Goal: Obtain resource: Obtain resource

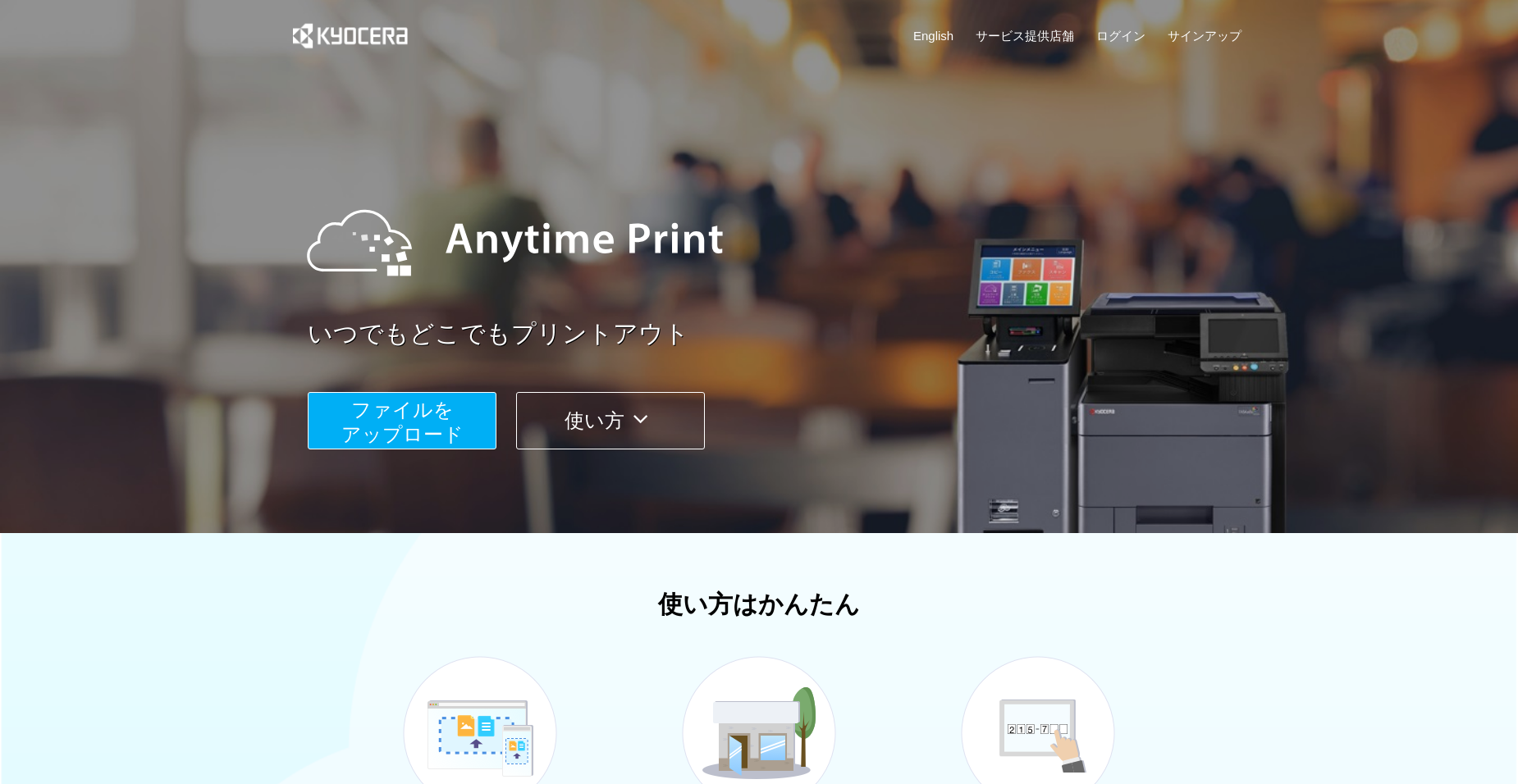
click at [423, 420] on span "ファイルを ​​アップロード" at bounding box center [402, 421] width 122 height 47
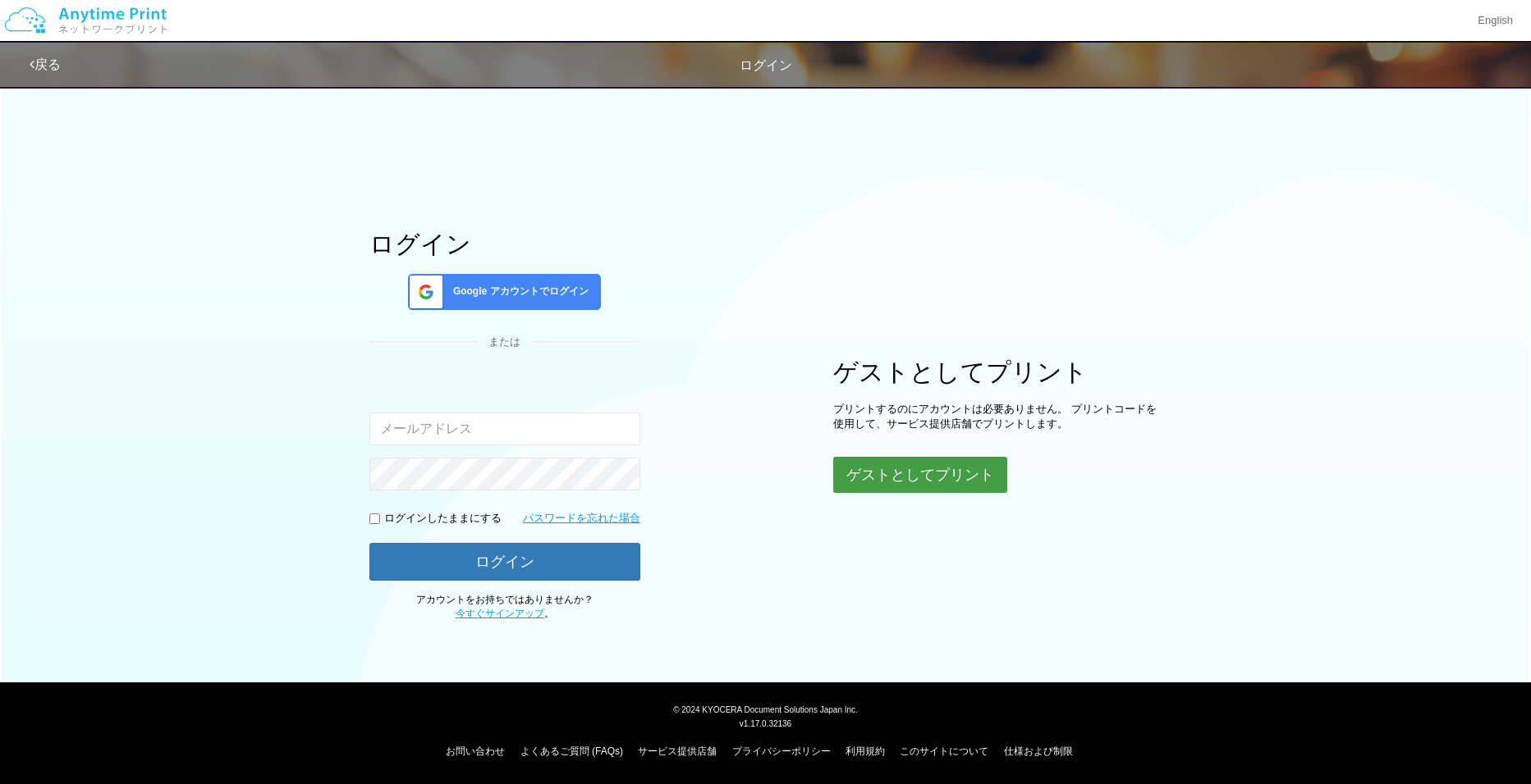
click at [965, 480] on button "ゲストとしてプリント" at bounding box center [919, 475] width 174 height 36
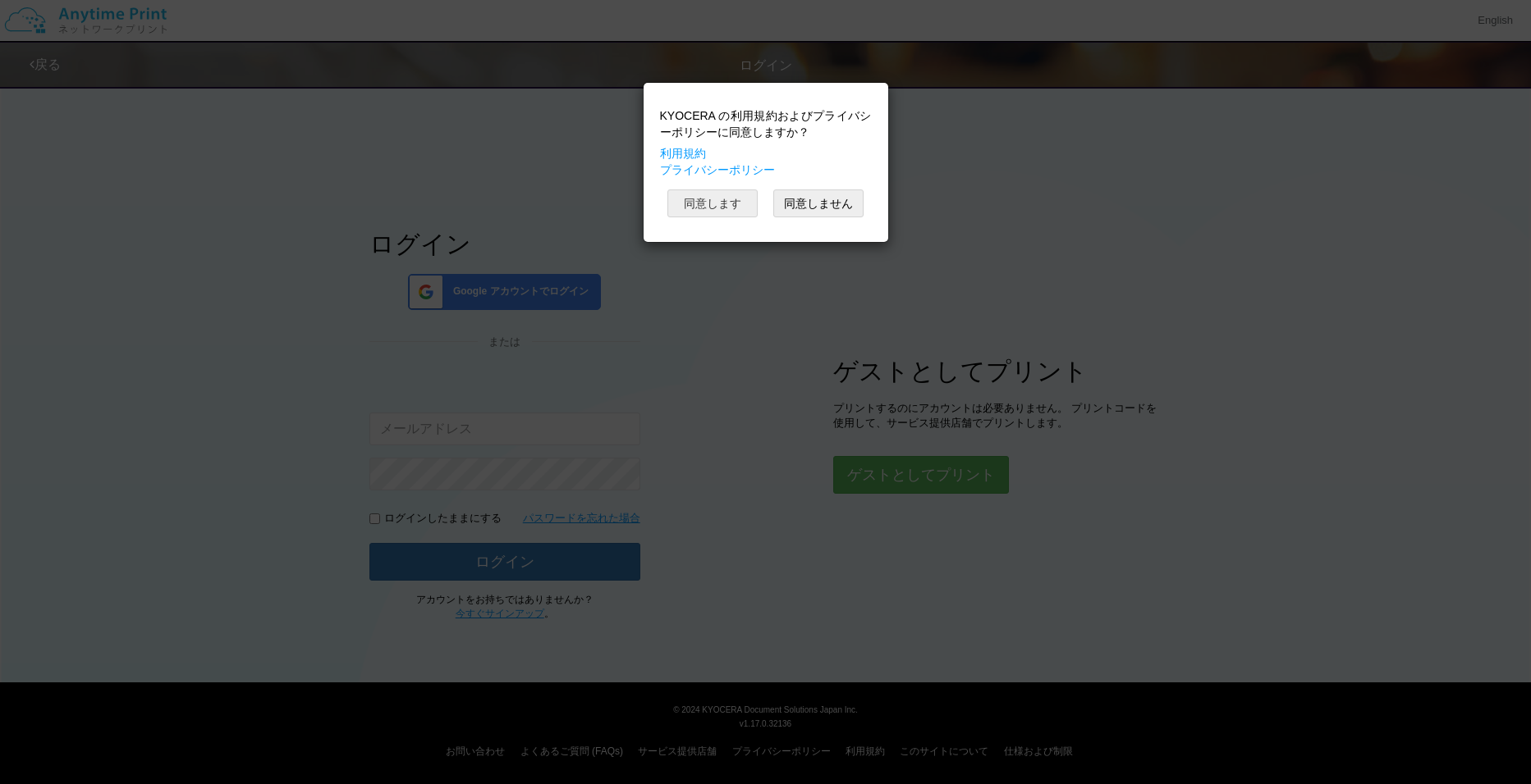
click at [746, 197] on button "同意します" at bounding box center [712, 203] width 91 height 28
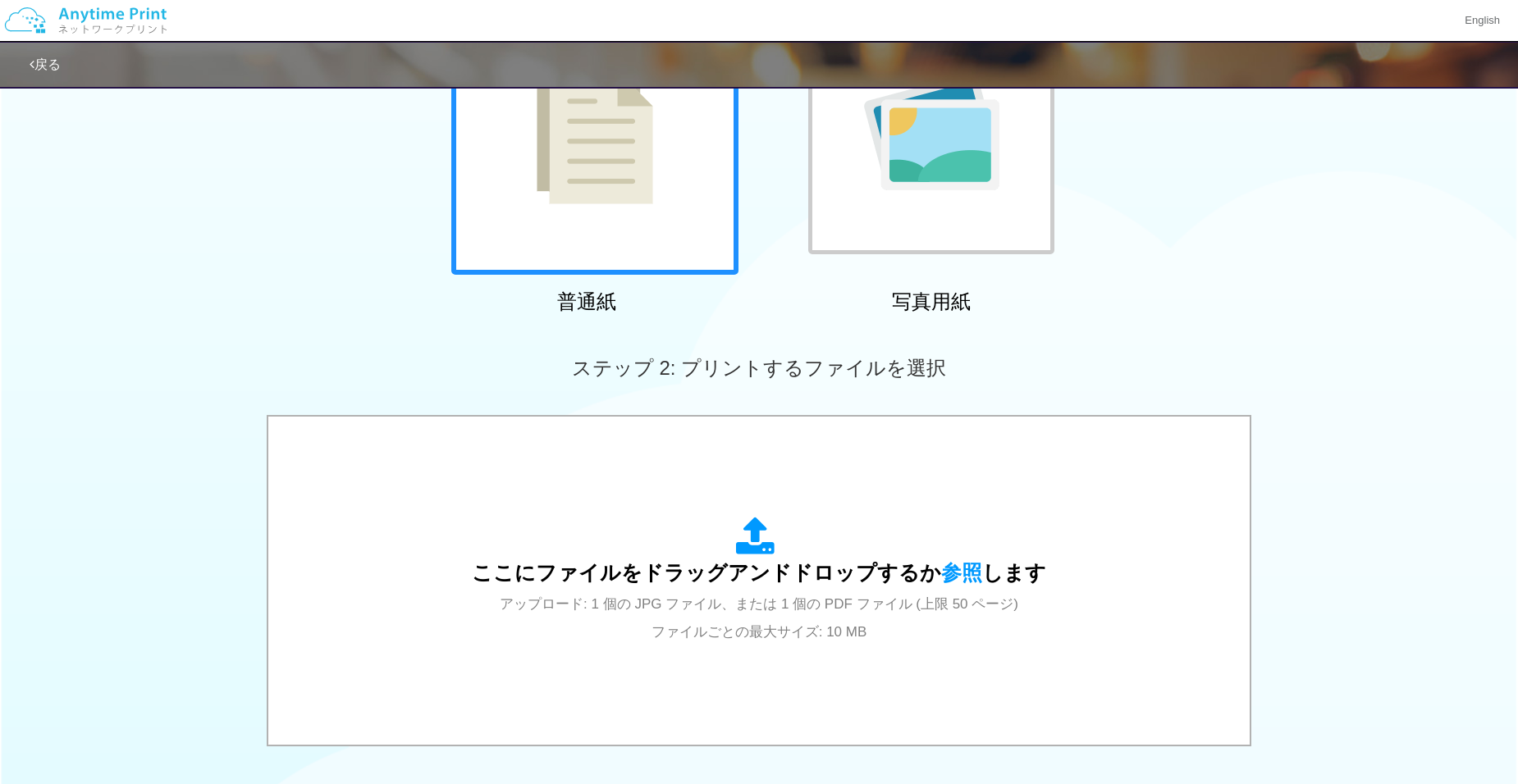
scroll to position [246, 0]
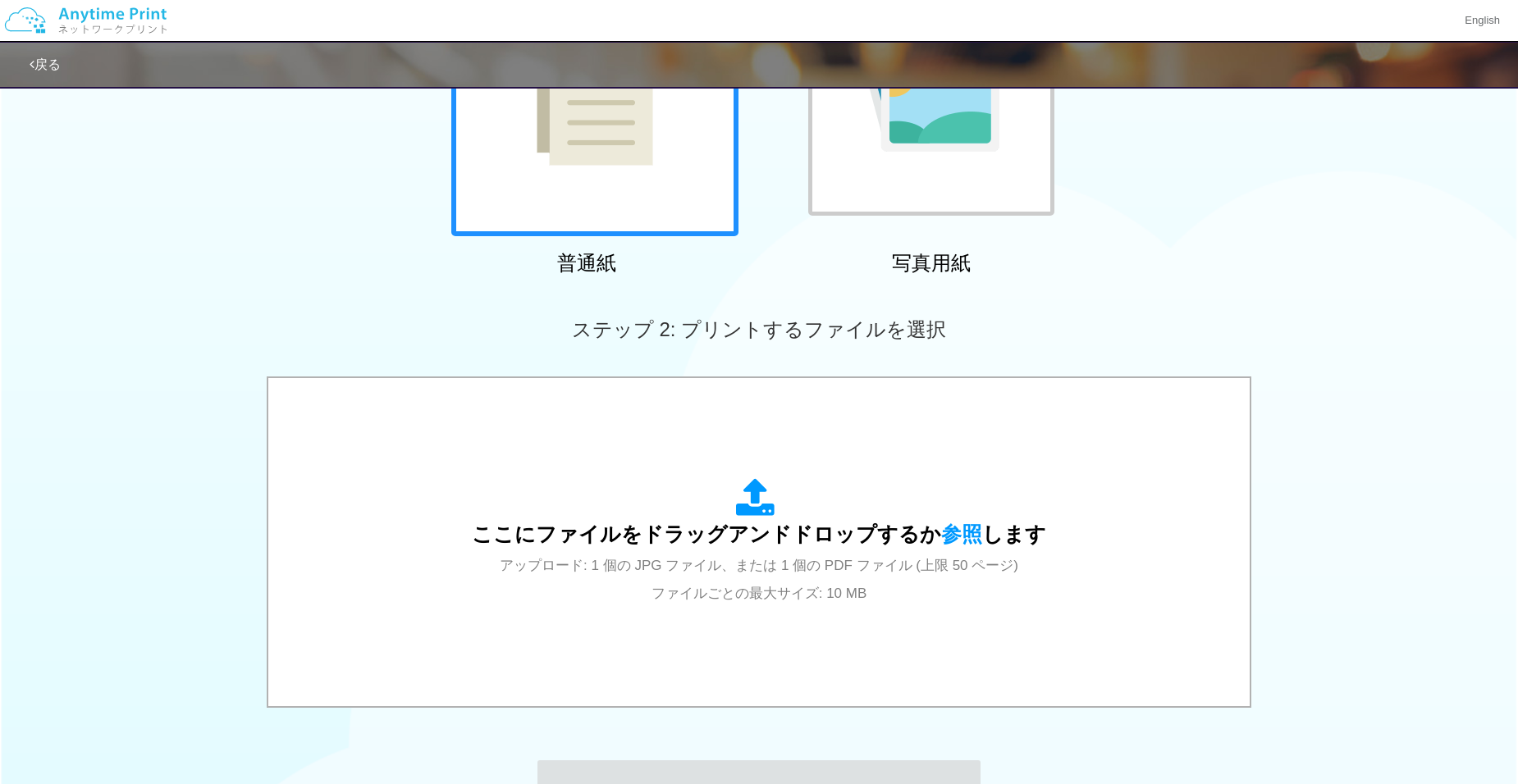
click at [959, 522] on span "参照" at bounding box center [962, 533] width 41 height 23
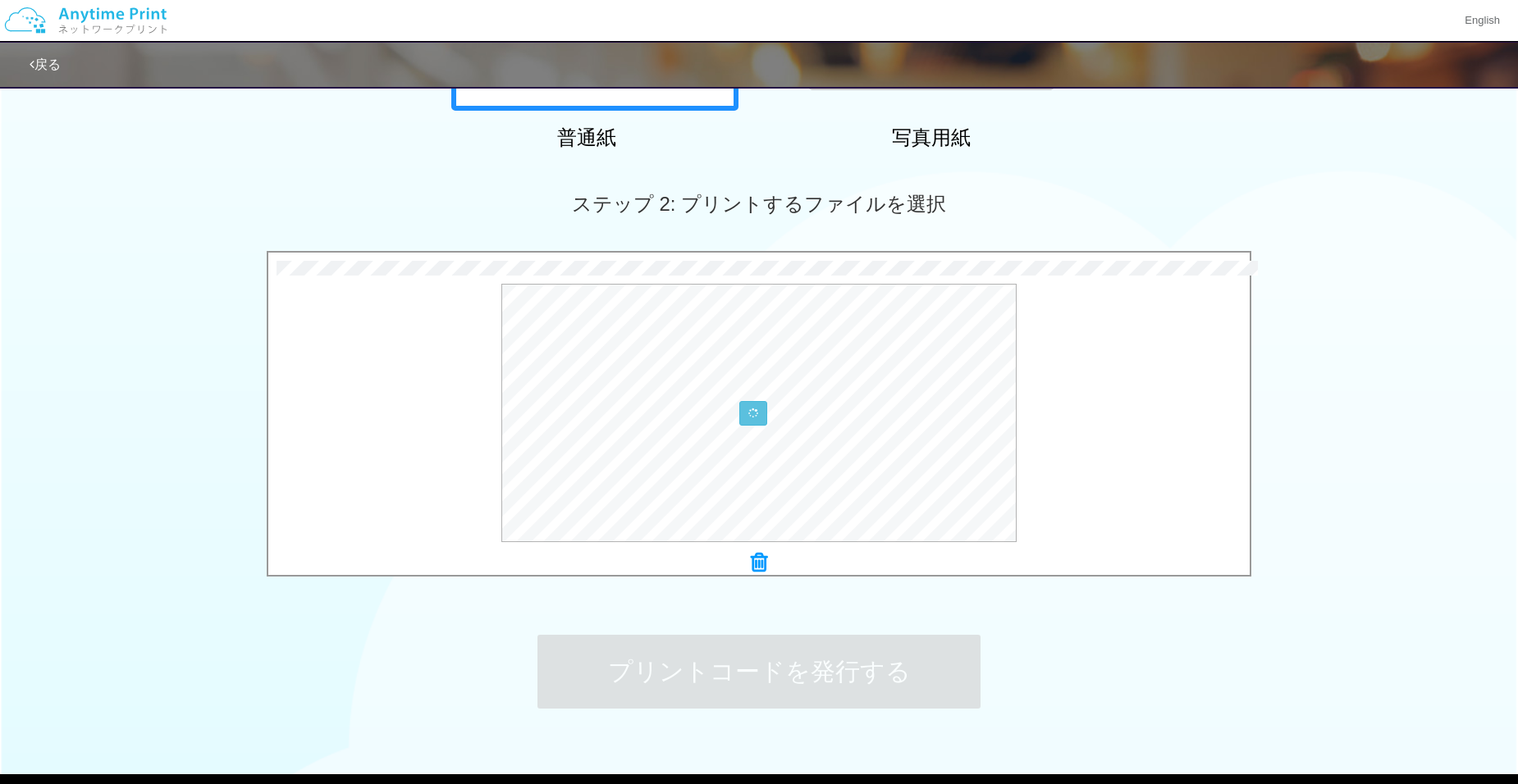
scroll to position [463, 0]
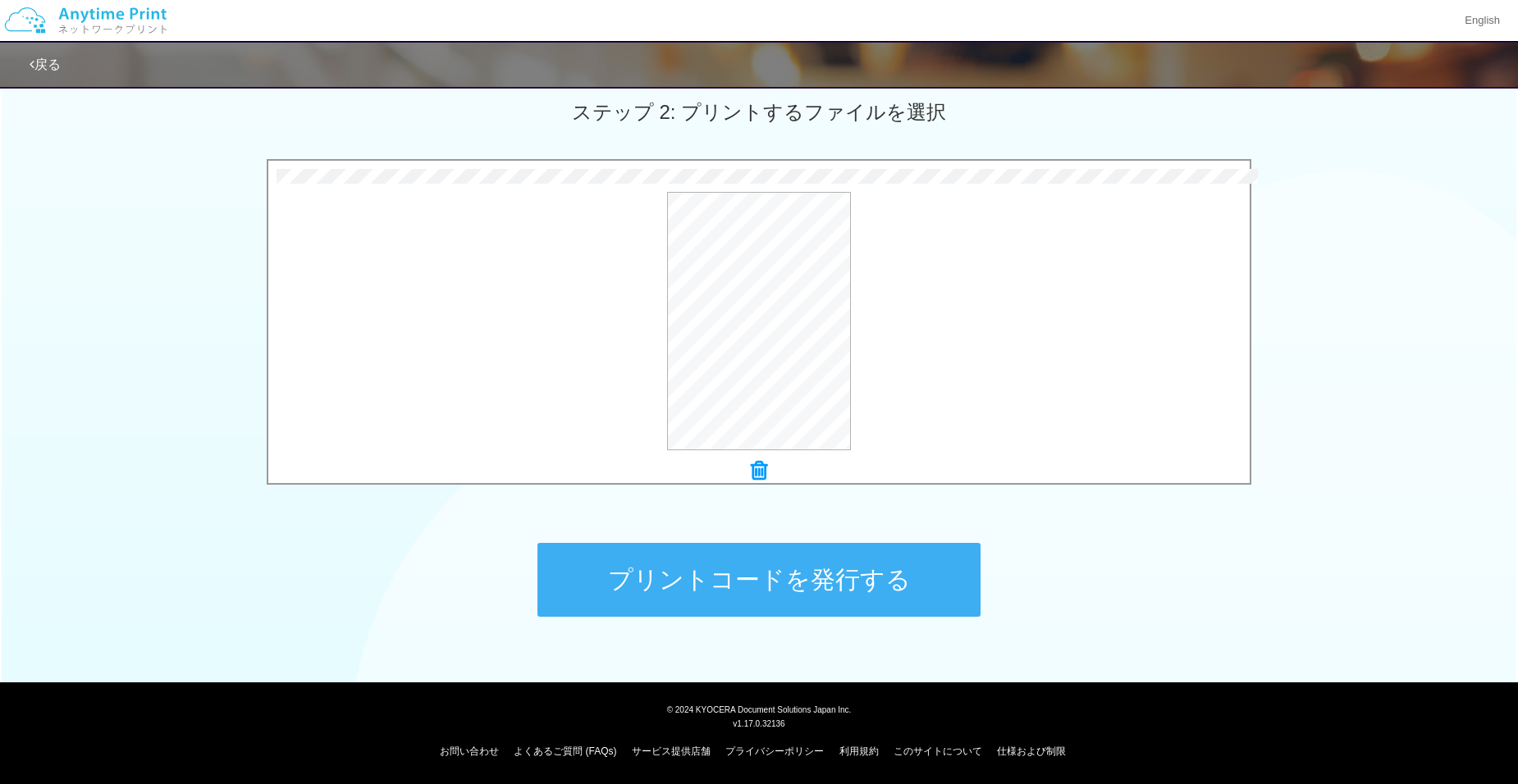
click at [799, 576] on button "プリントコードを発行する" at bounding box center [759, 580] width 443 height 74
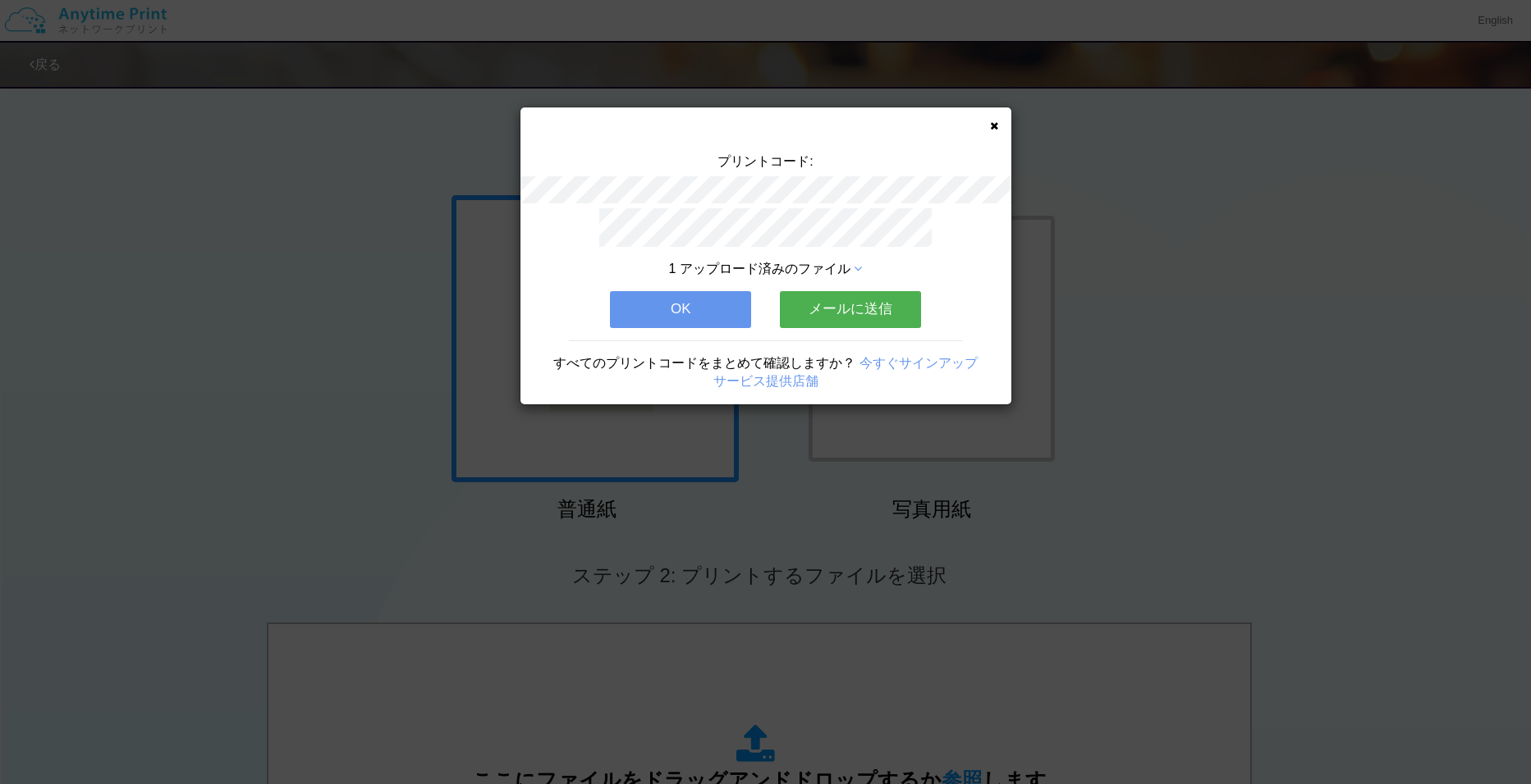
drag, startPoint x: 990, startPoint y: 126, endPoint x: 1070, endPoint y: 100, distance: 84.1
click at [990, 126] on icon at bounding box center [994, 126] width 9 height 10
